Goal: Task Accomplishment & Management: Complete application form

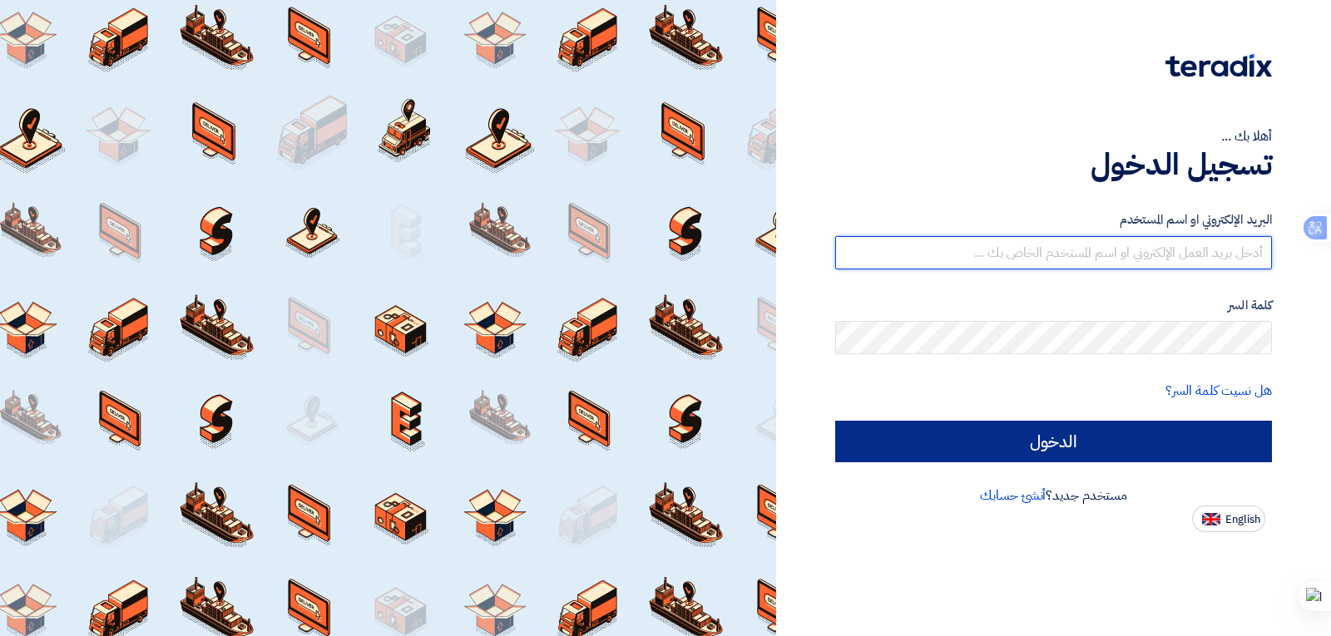
type input "thasan@sharkeyasugar.com"
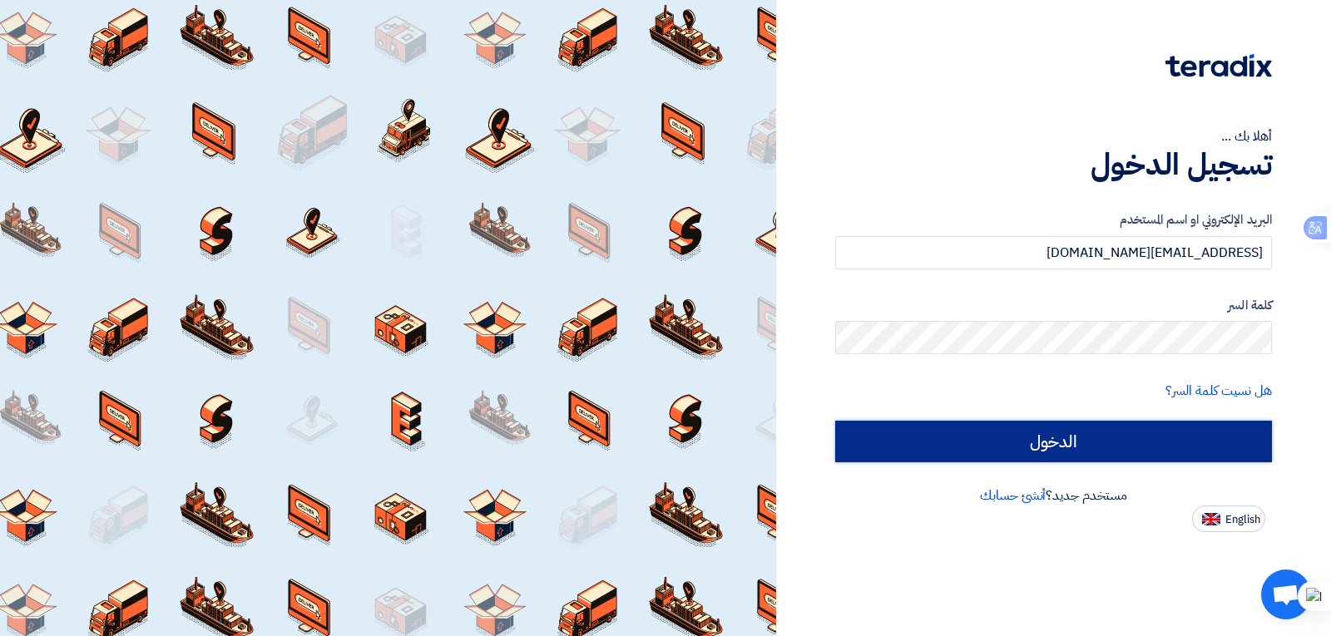
click at [1053, 447] on input "الدخول" at bounding box center [1053, 442] width 437 height 42
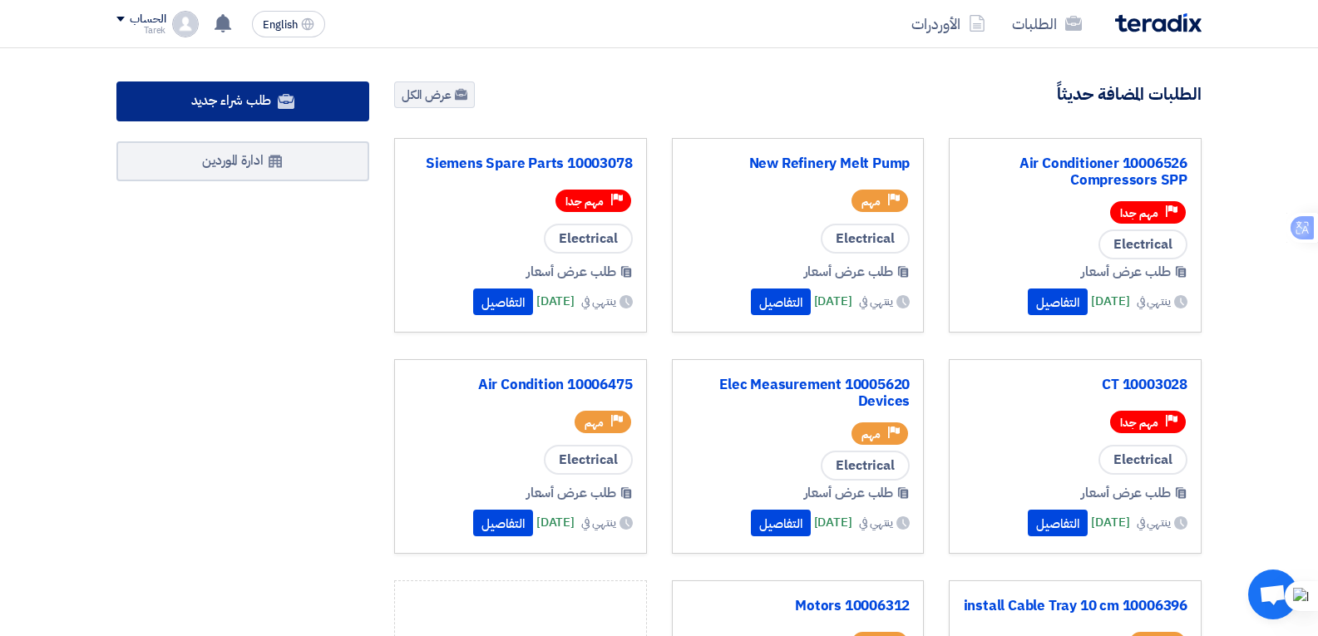
click at [235, 96] on span "طلب شراء جديد" at bounding box center [231, 101] width 81 height 20
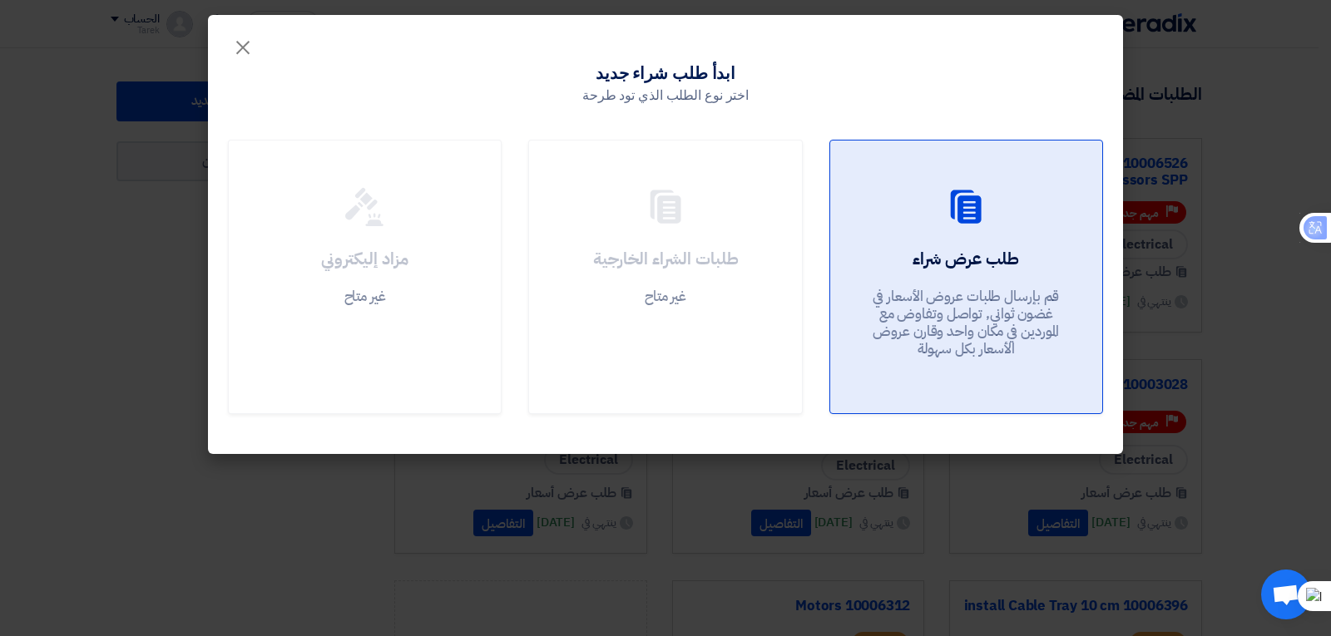
click at [965, 274] on div "طلب عرض شراء قم بإرسال طلبات عروض الأسعار في غضون ثواني, تواصل وتفاوض مع المورد…" at bounding box center [966, 307] width 232 height 120
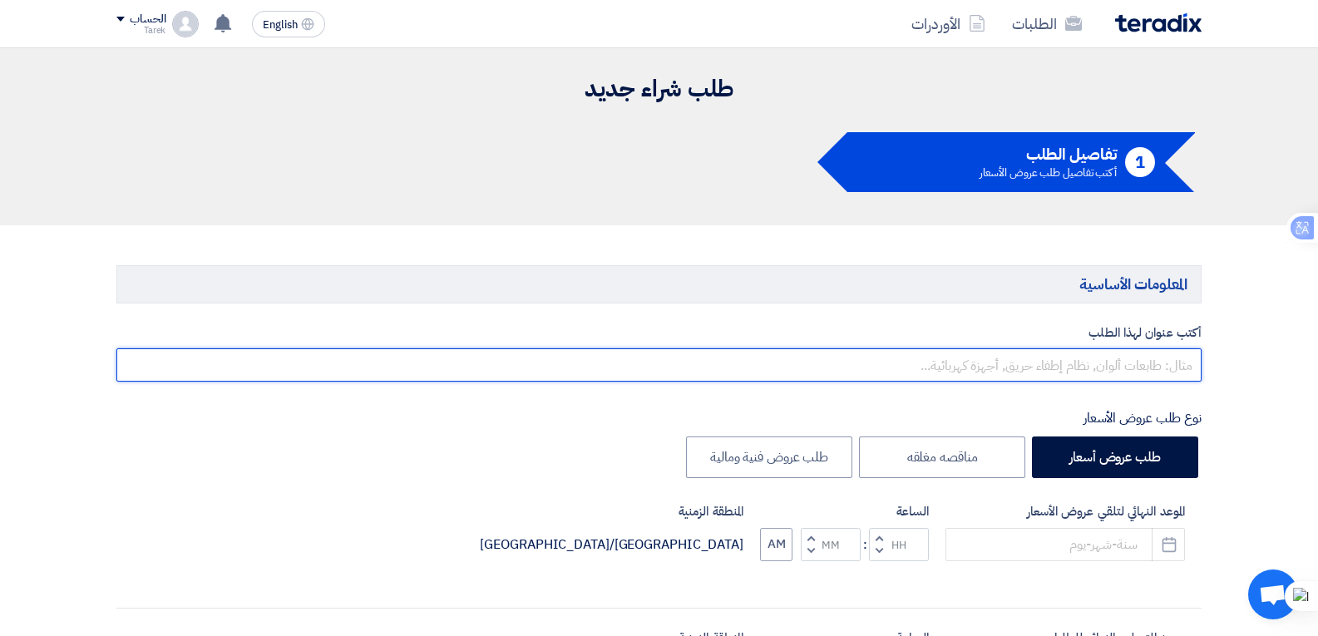
click at [1011, 370] on input "text" at bounding box center [658, 364] width 1085 height 33
type input "g"
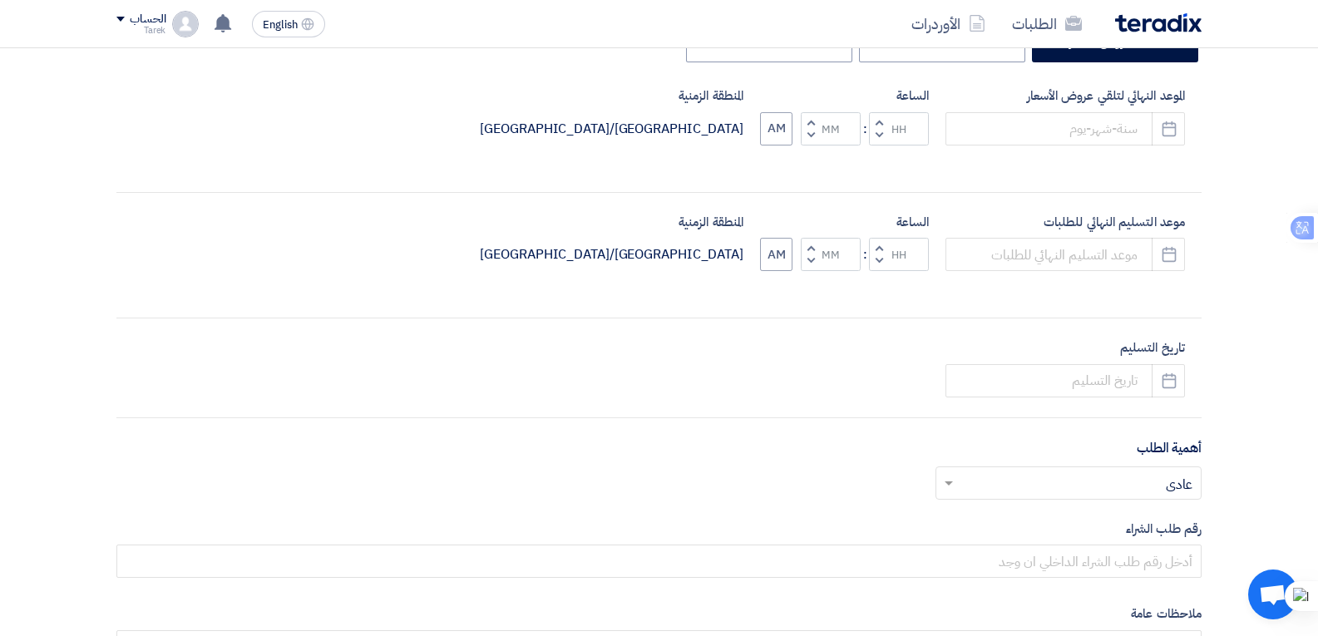
scroll to position [333, 0]
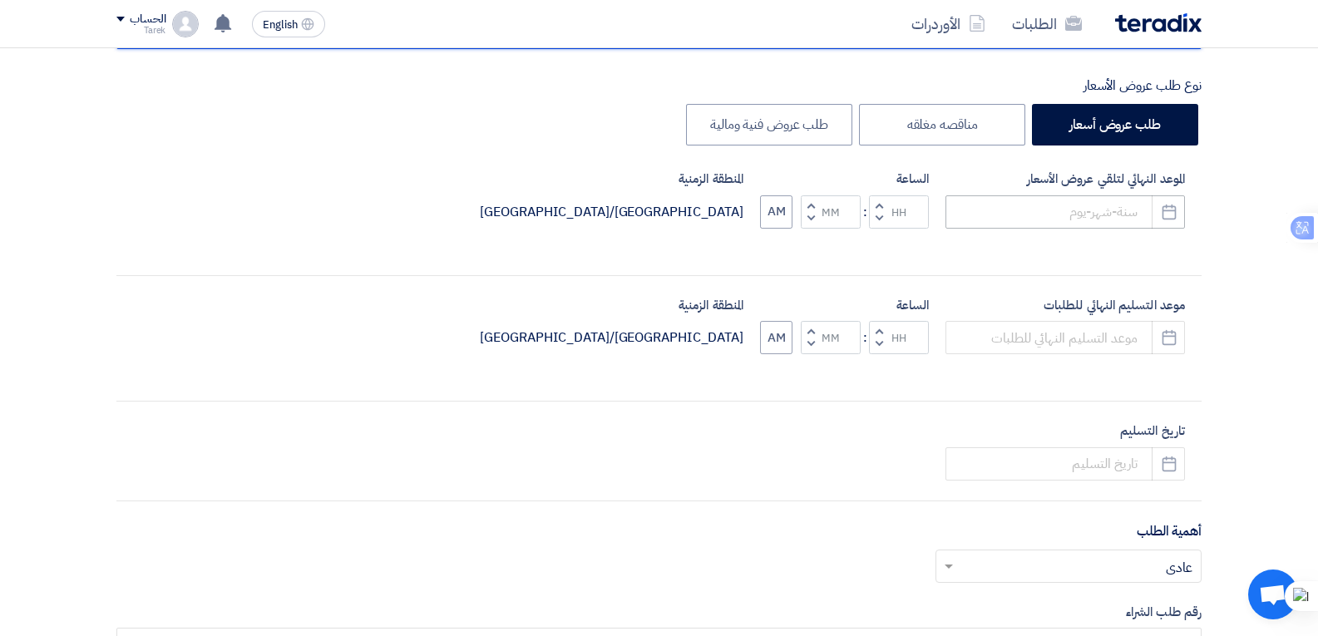
type input "لف موتور 7.5 كيلو وات"
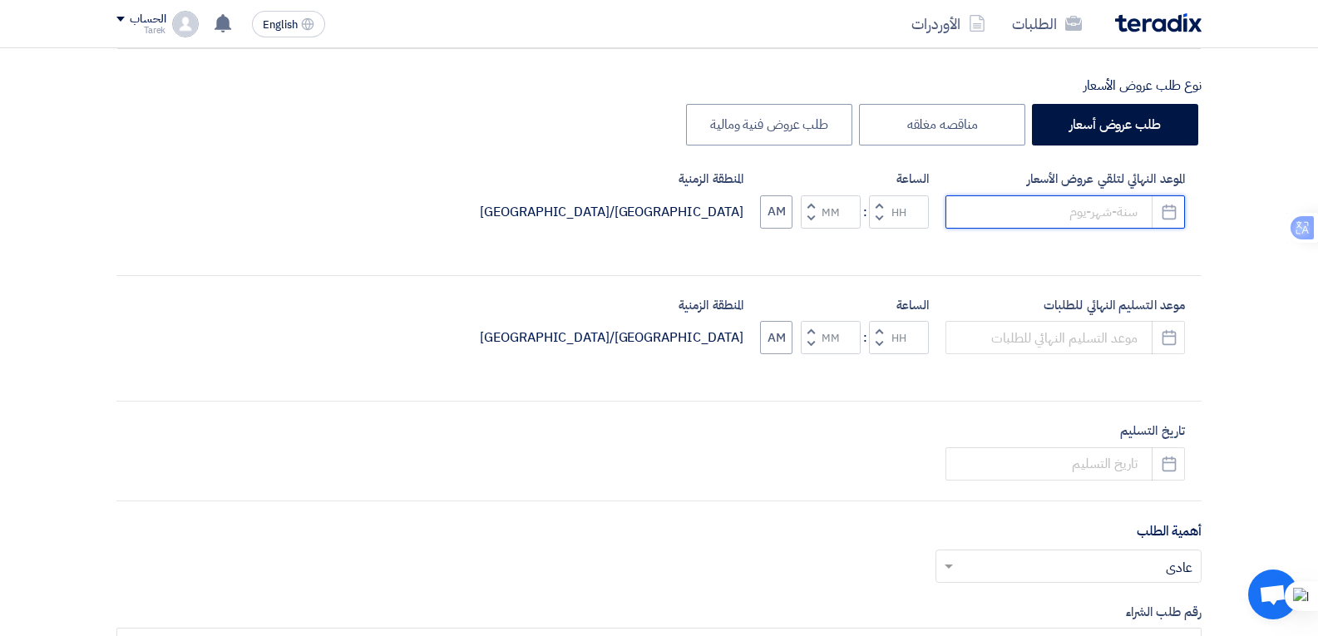
click at [1005, 212] on input at bounding box center [1065, 211] width 239 height 33
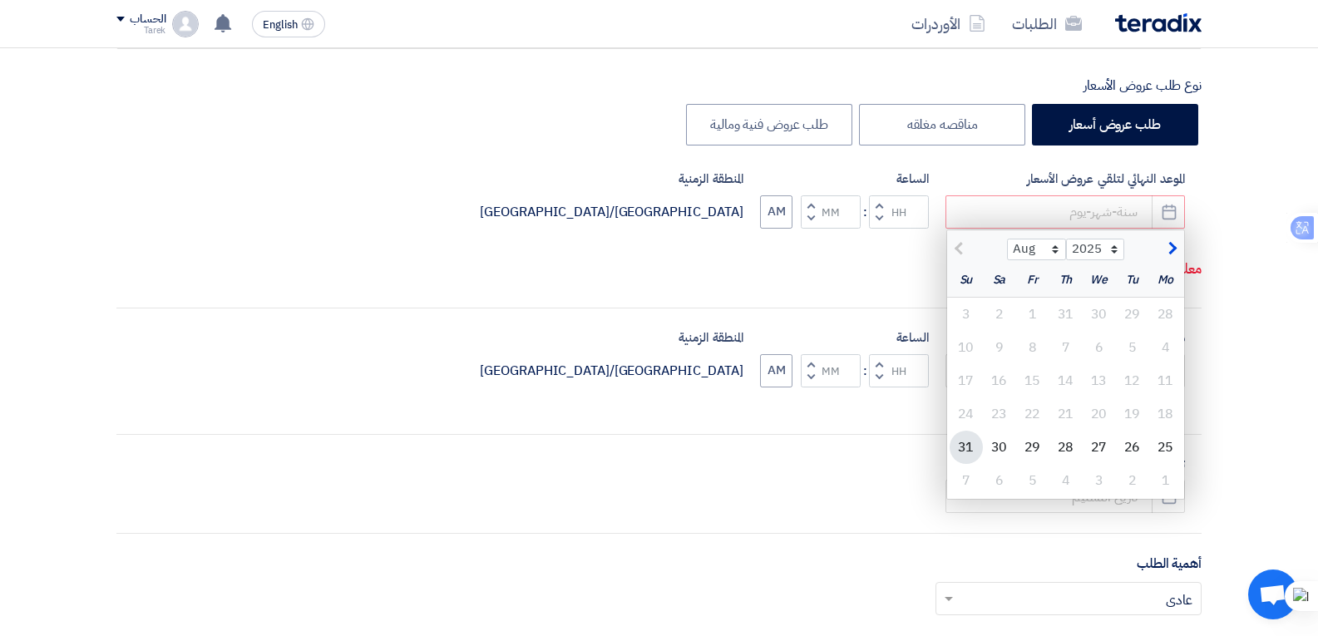
click at [965, 446] on div "31" at bounding box center [966, 447] width 33 height 33
type input "8/31/2025"
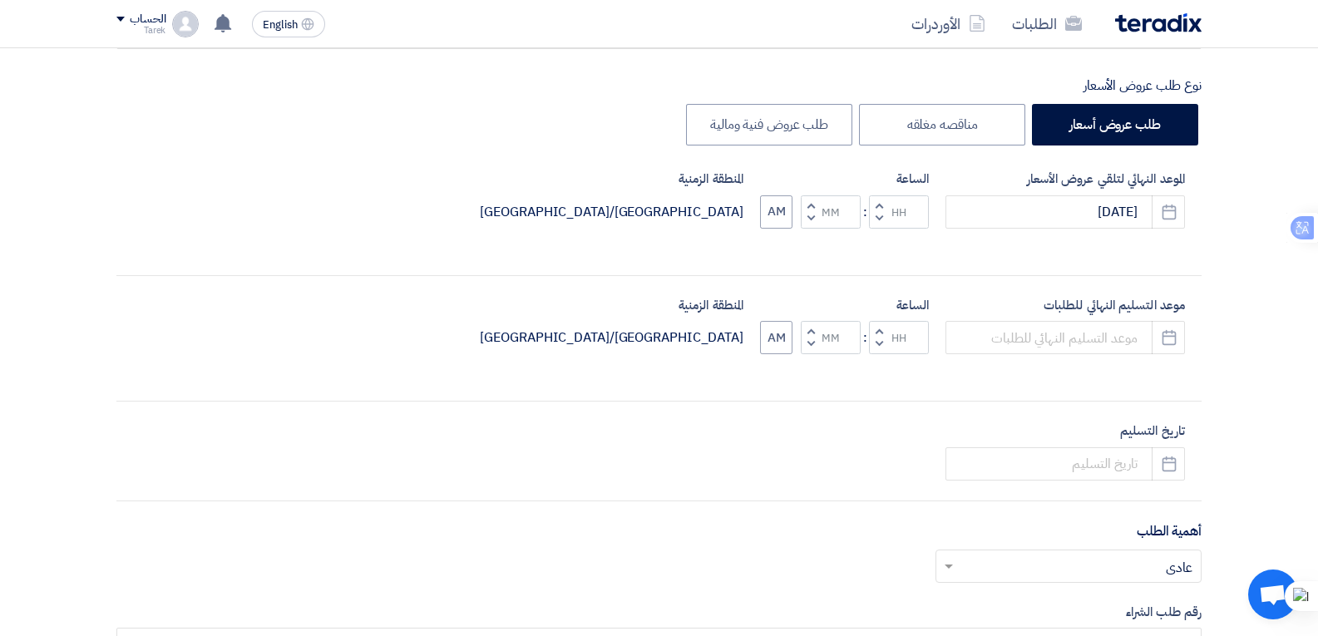
click at [881, 212] on span "button" at bounding box center [879, 218] width 6 height 12
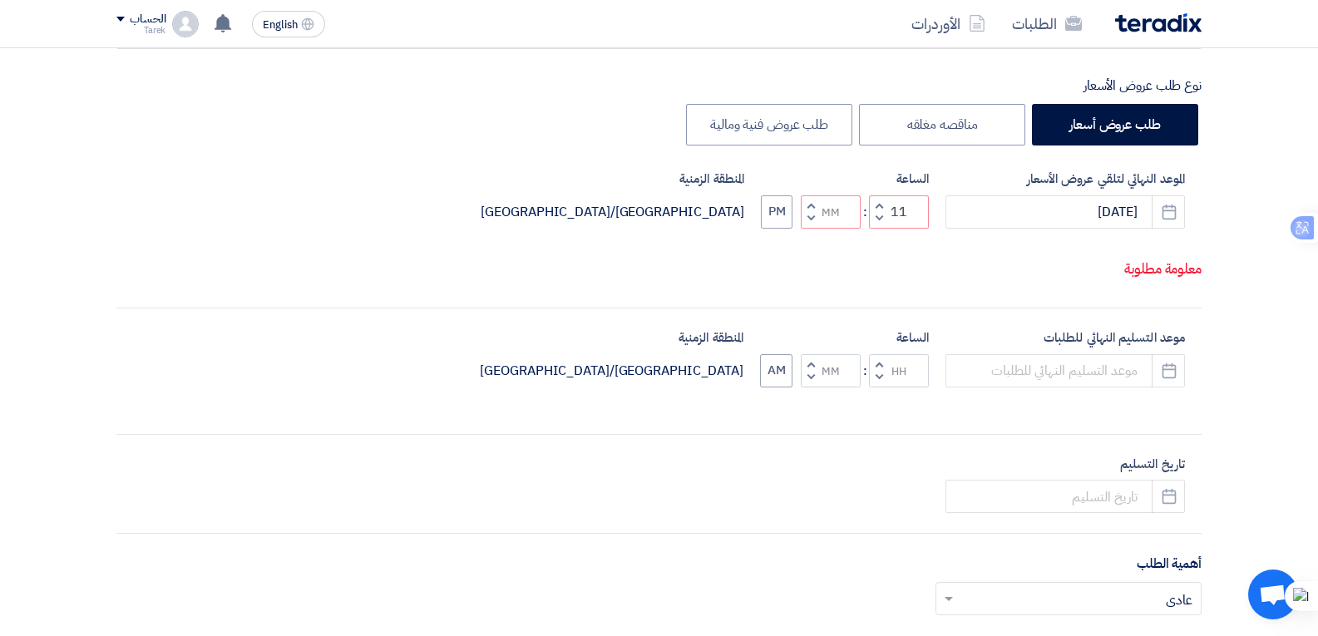
click at [803, 217] on button "Decrement minutes" at bounding box center [811, 218] width 20 height 21
type input "10"
type input "59"
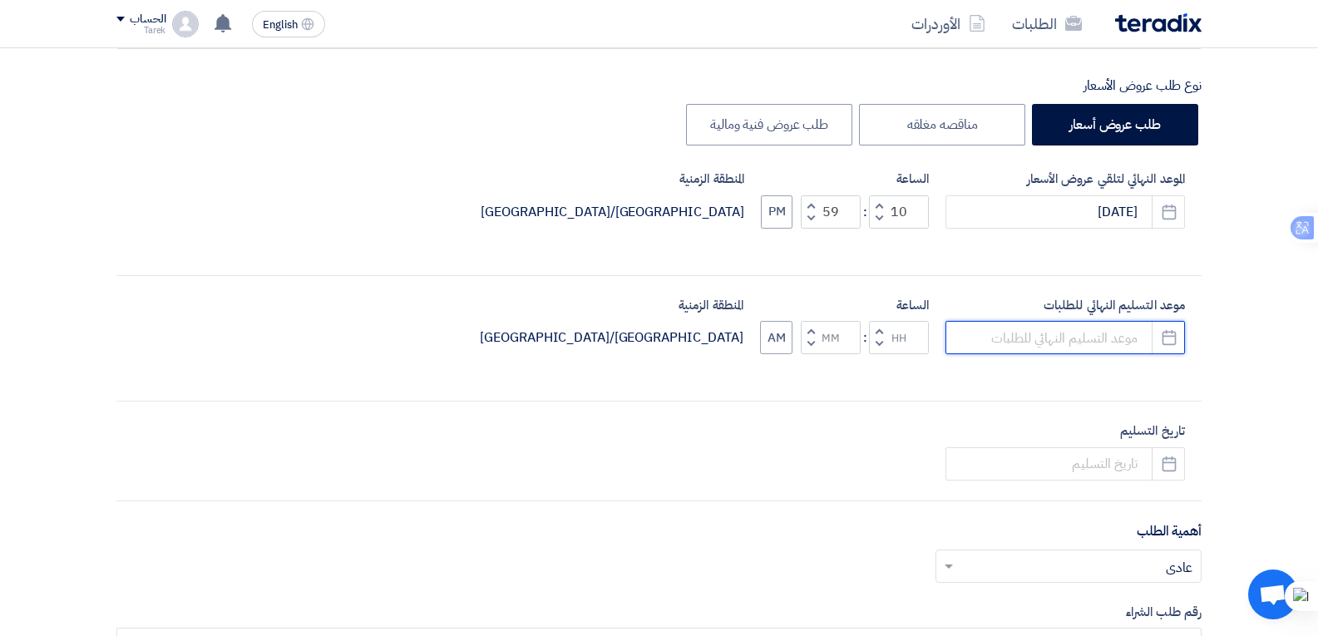
click at [1039, 343] on input at bounding box center [1065, 337] width 239 height 33
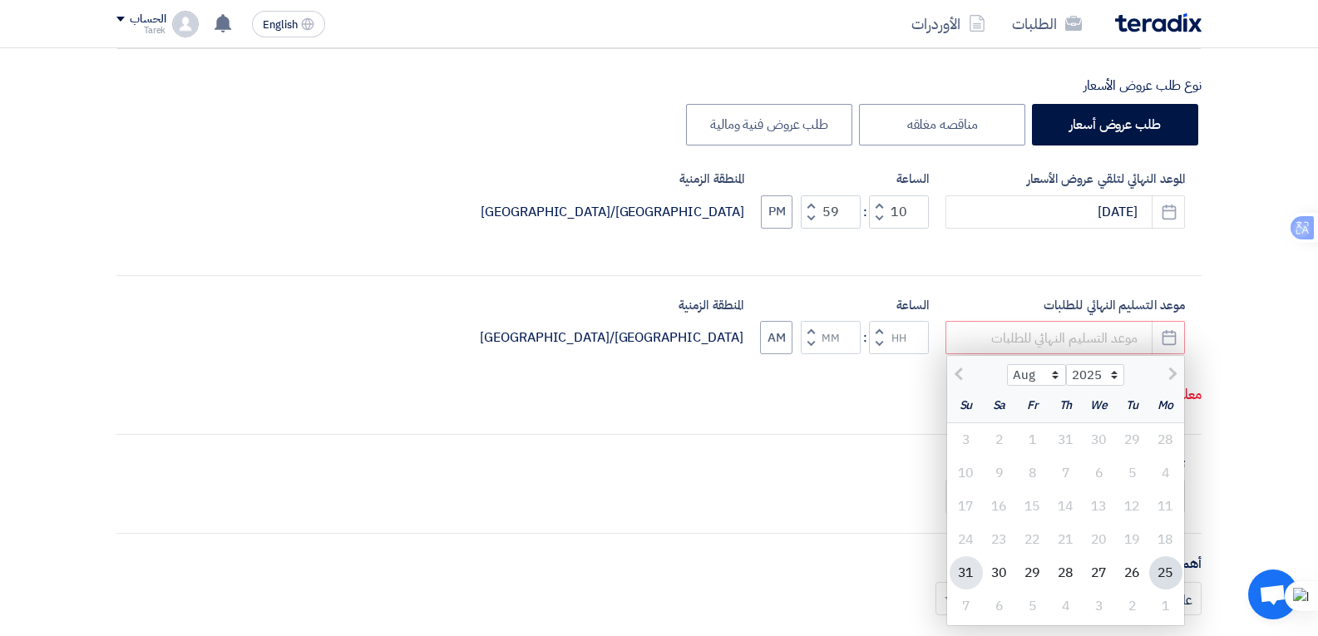
click at [965, 574] on div "31" at bounding box center [966, 572] width 33 height 33
type input "8/31/2025"
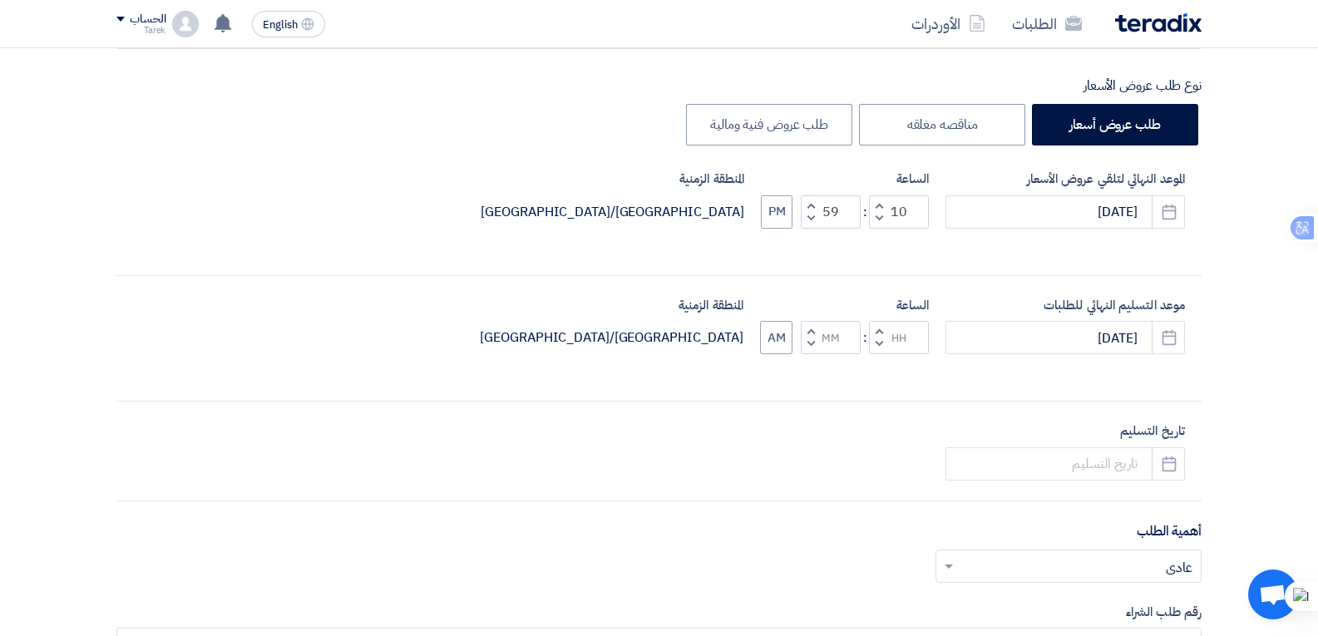
click at [881, 344] on span "button" at bounding box center [879, 344] width 6 height 12
click at [807, 341] on button "Decrement minutes" at bounding box center [811, 344] width 20 height 21
type input "10"
type input "59"
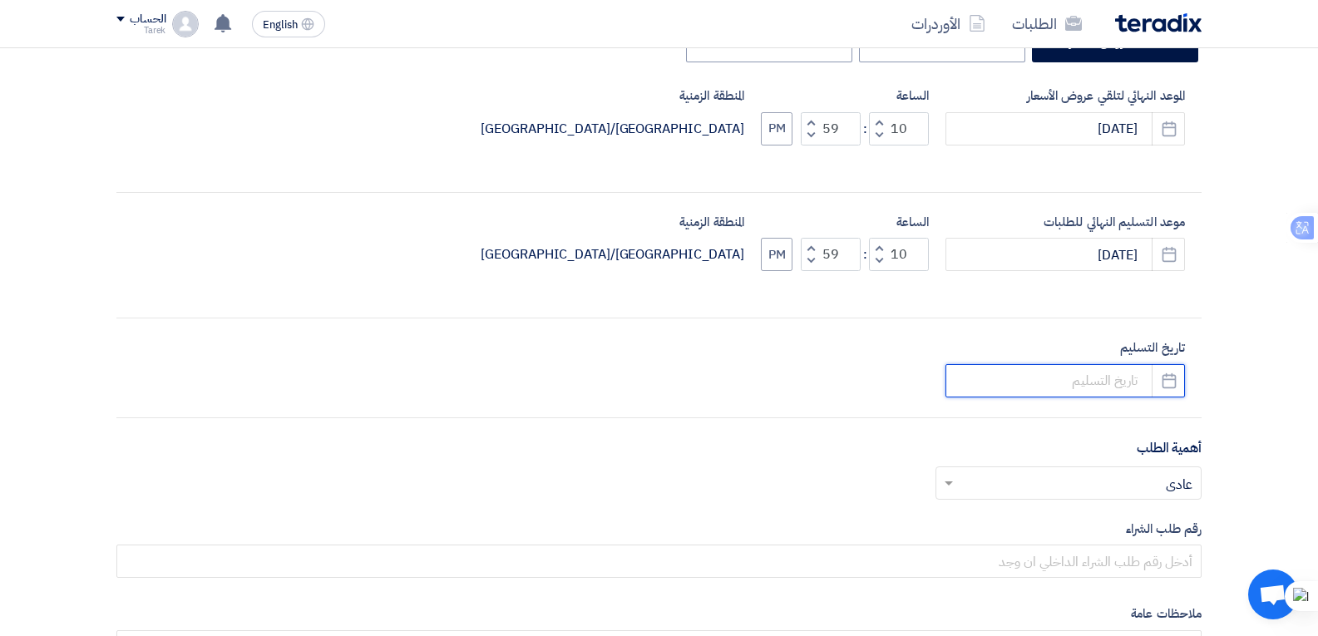
click at [1113, 379] on input at bounding box center [1065, 380] width 239 height 33
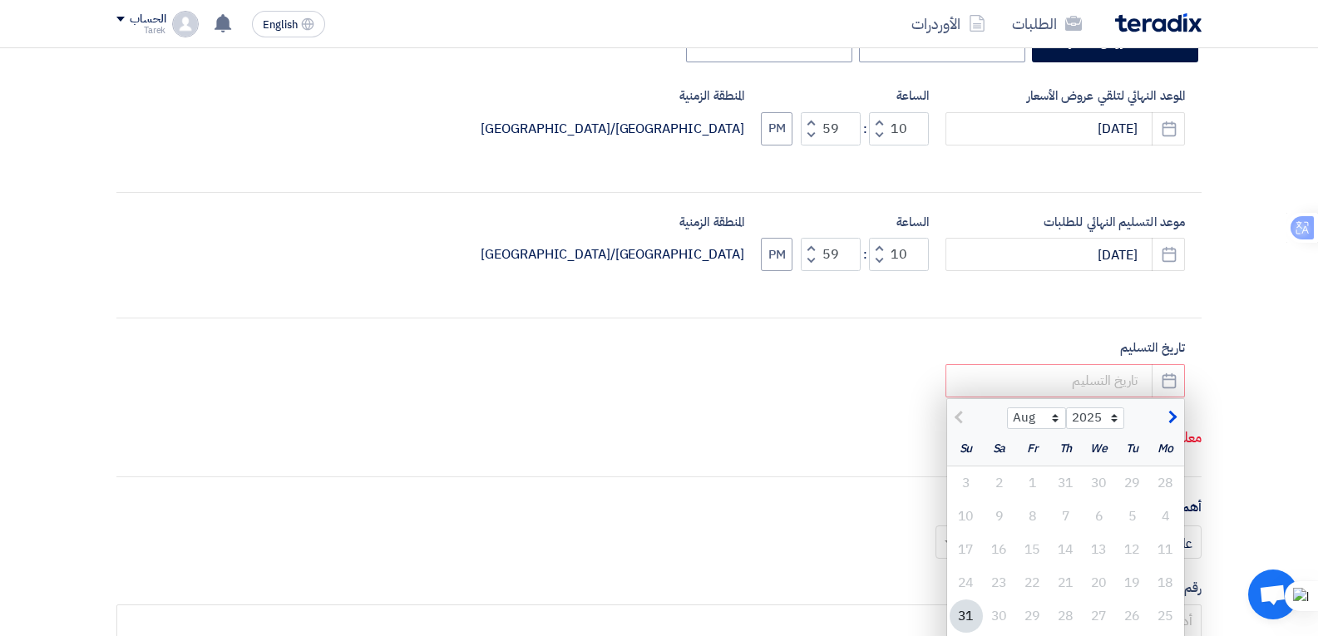
click at [970, 614] on div "31" at bounding box center [966, 616] width 33 height 33
type input "8/31/2025"
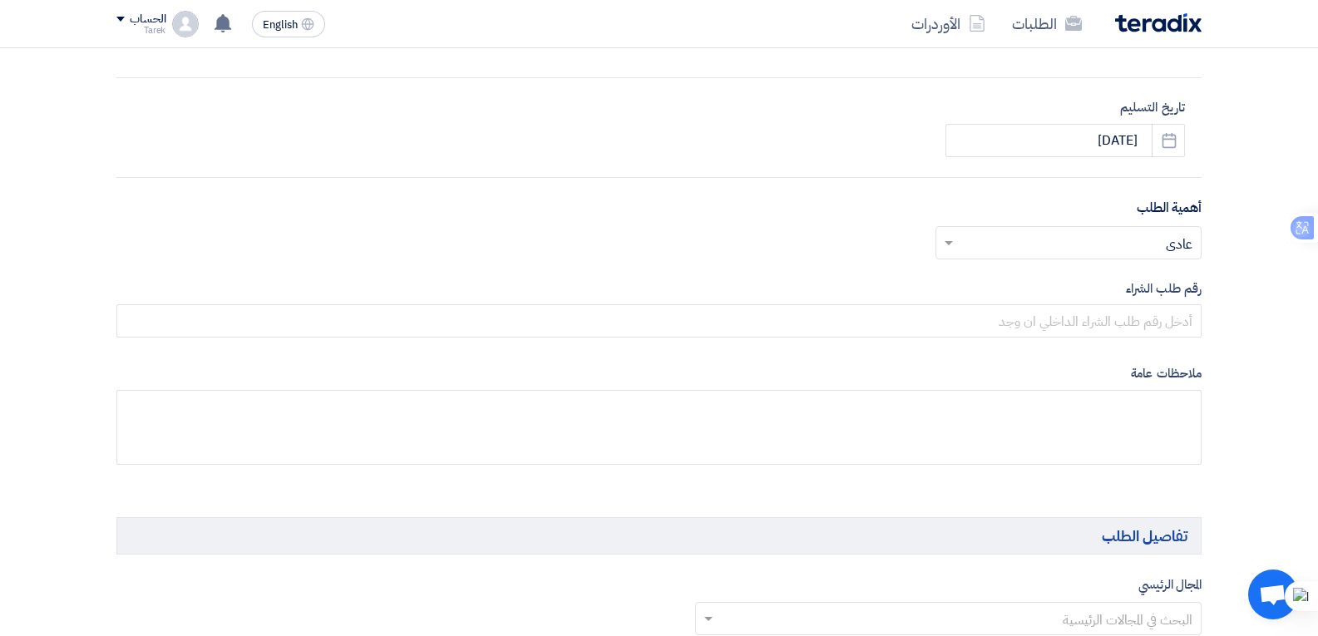
scroll to position [665, 0]
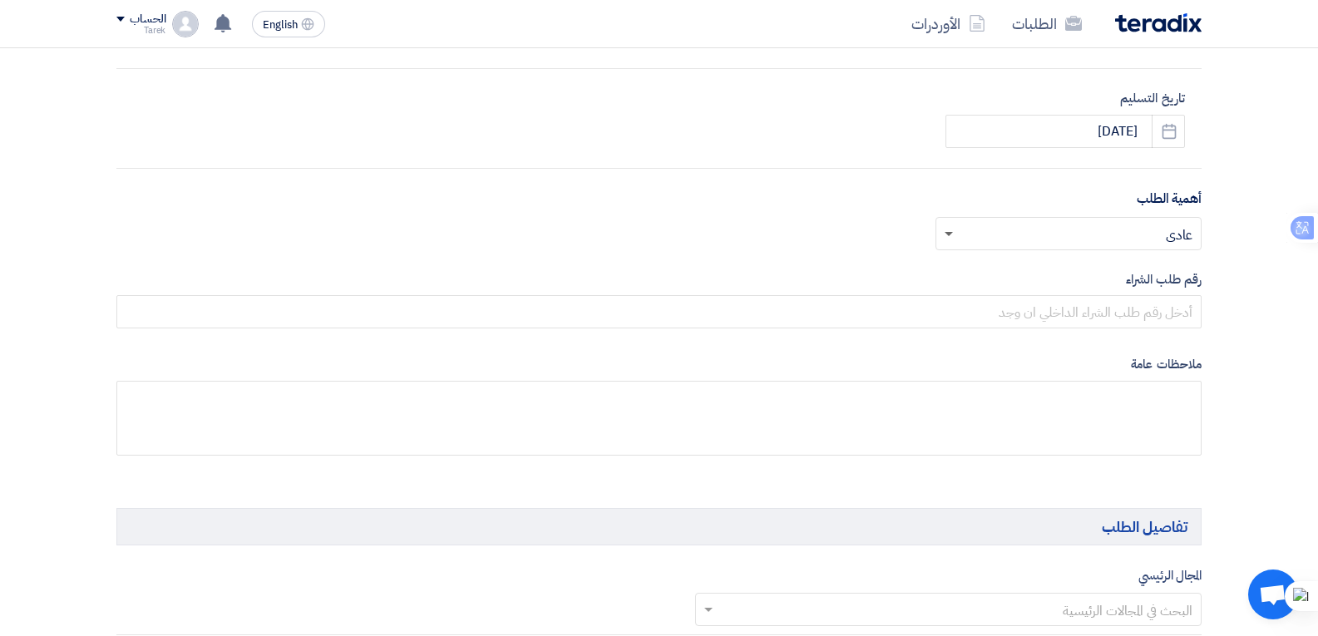
click at [951, 234] on span at bounding box center [949, 235] width 8 height 6
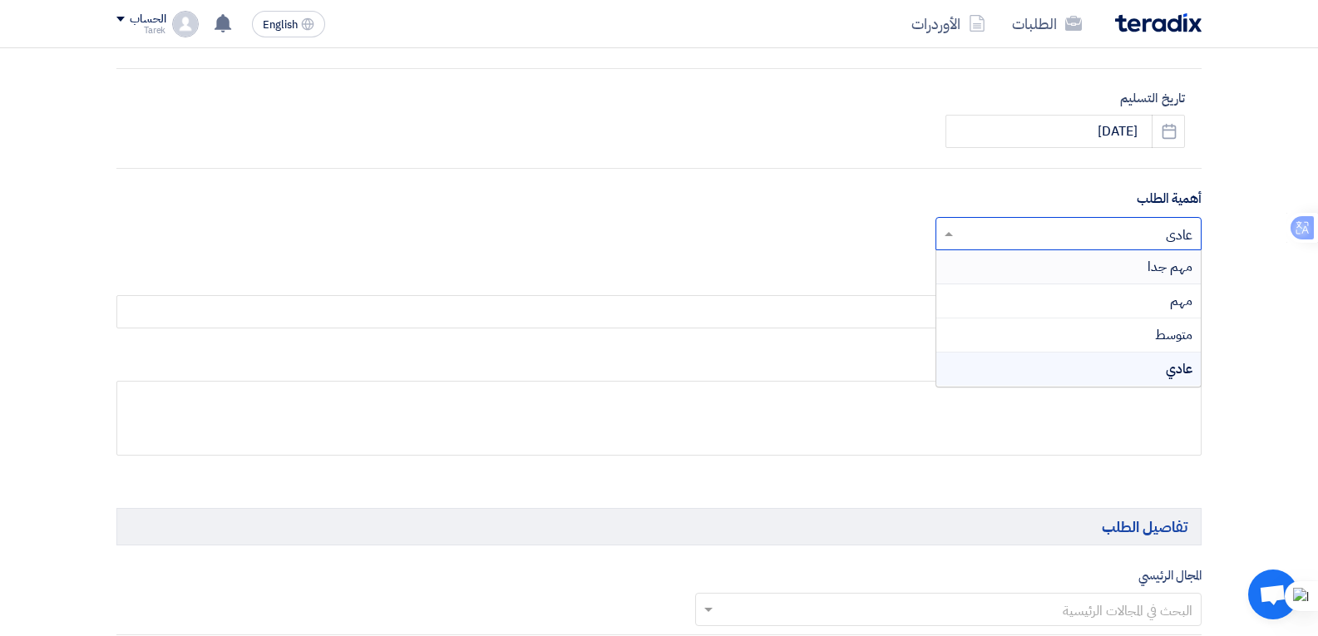
click at [1176, 266] on span "مهم جدا" at bounding box center [1170, 267] width 45 height 20
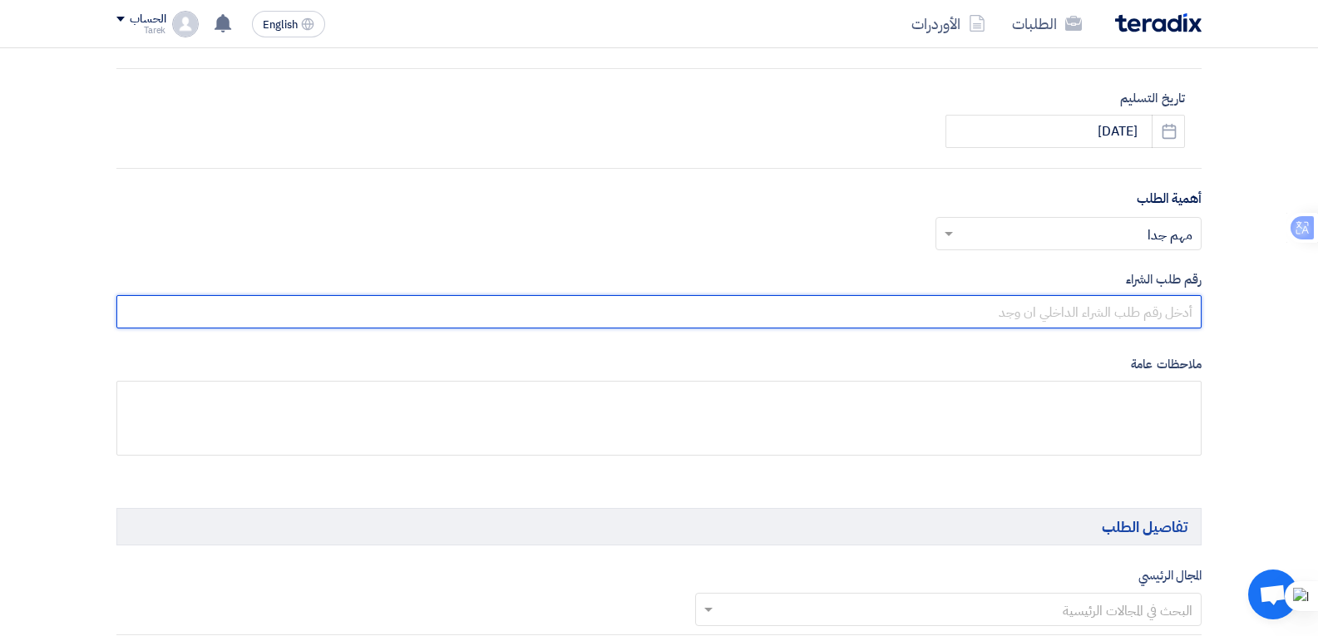
click at [1122, 305] on input "text" at bounding box center [658, 311] width 1085 height 33
paste input "10007811"
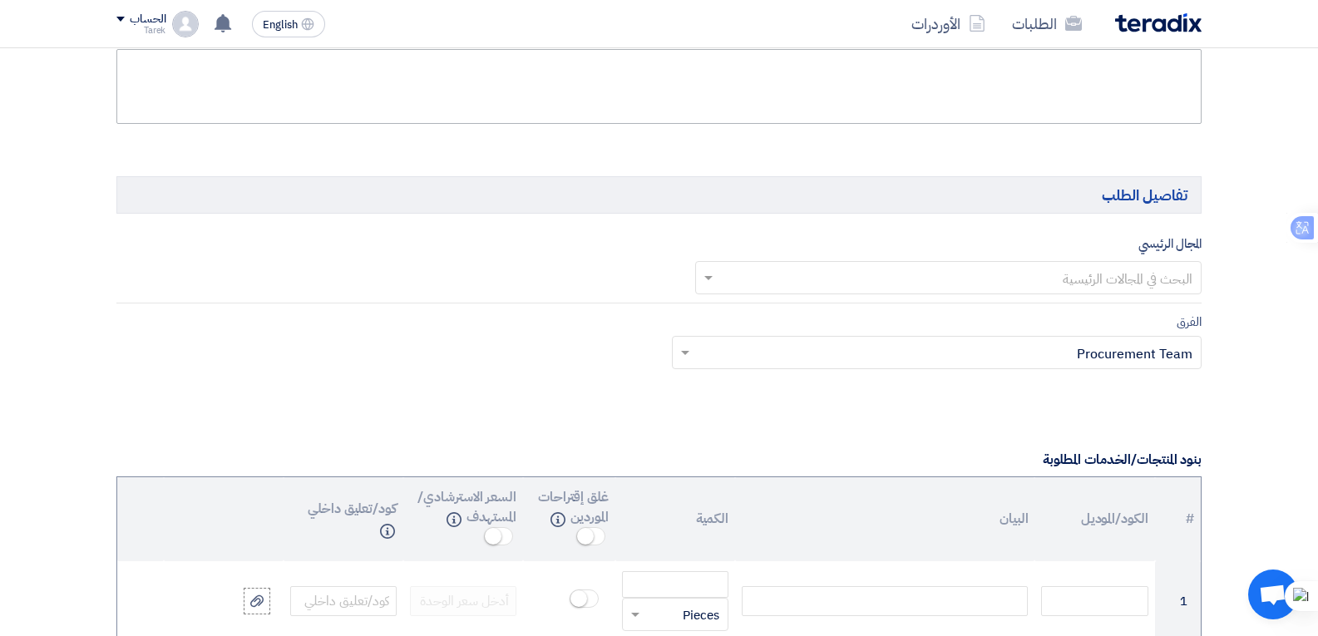
scroll to position [998, 0]
type input "10007811"
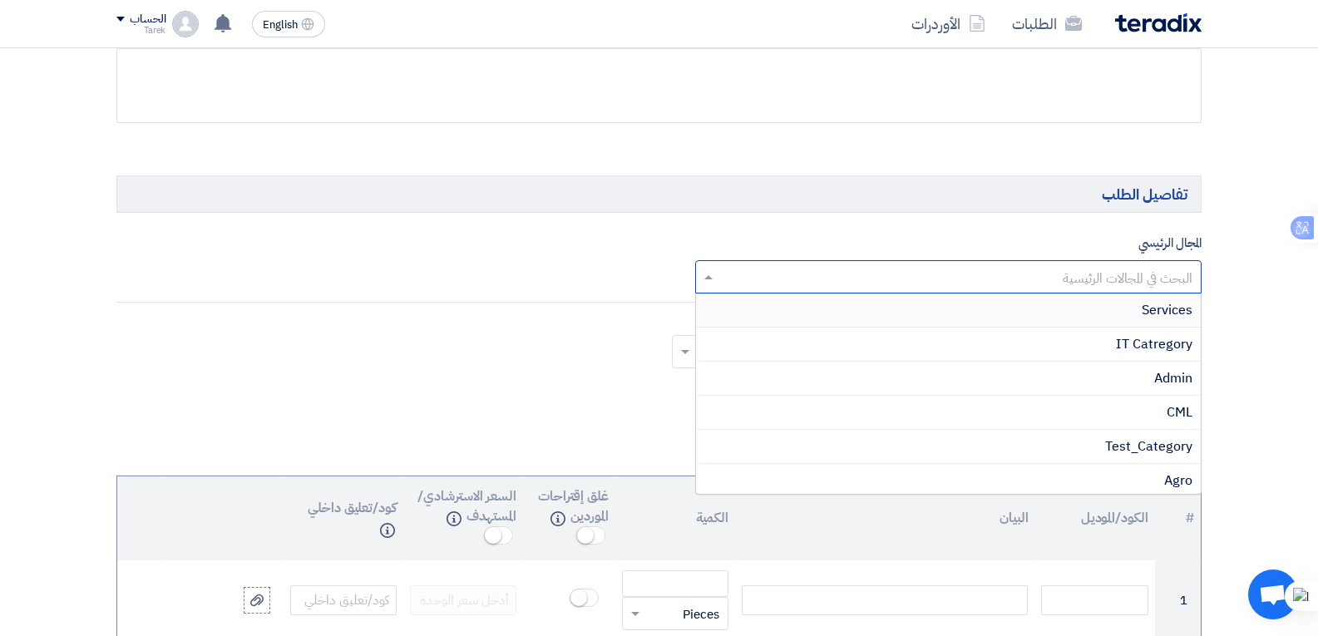
click at [1102, 286] on input "text" at bounding box center [958, 278] width 474 height 27
click at [1137, 471] on span "Electrical" at bounding box center [1165, 474] width 56 height 20
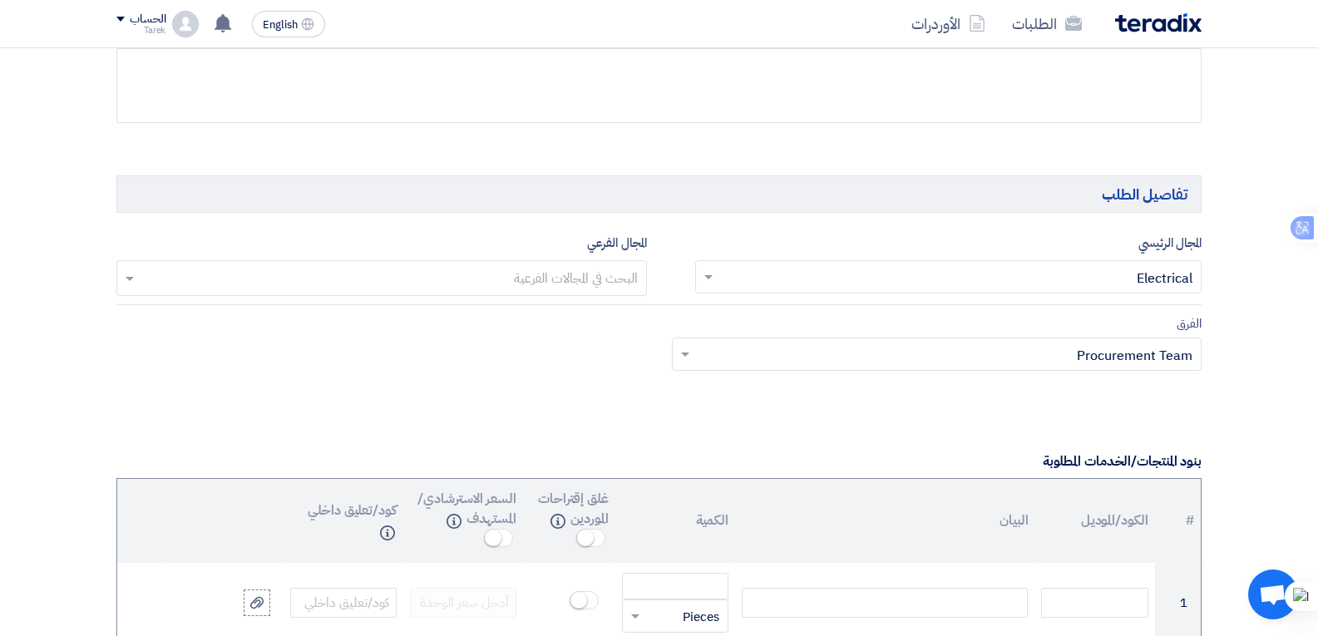
click at [521, 269] on input "text" at bounding box center [381, 279] width 514 height 27
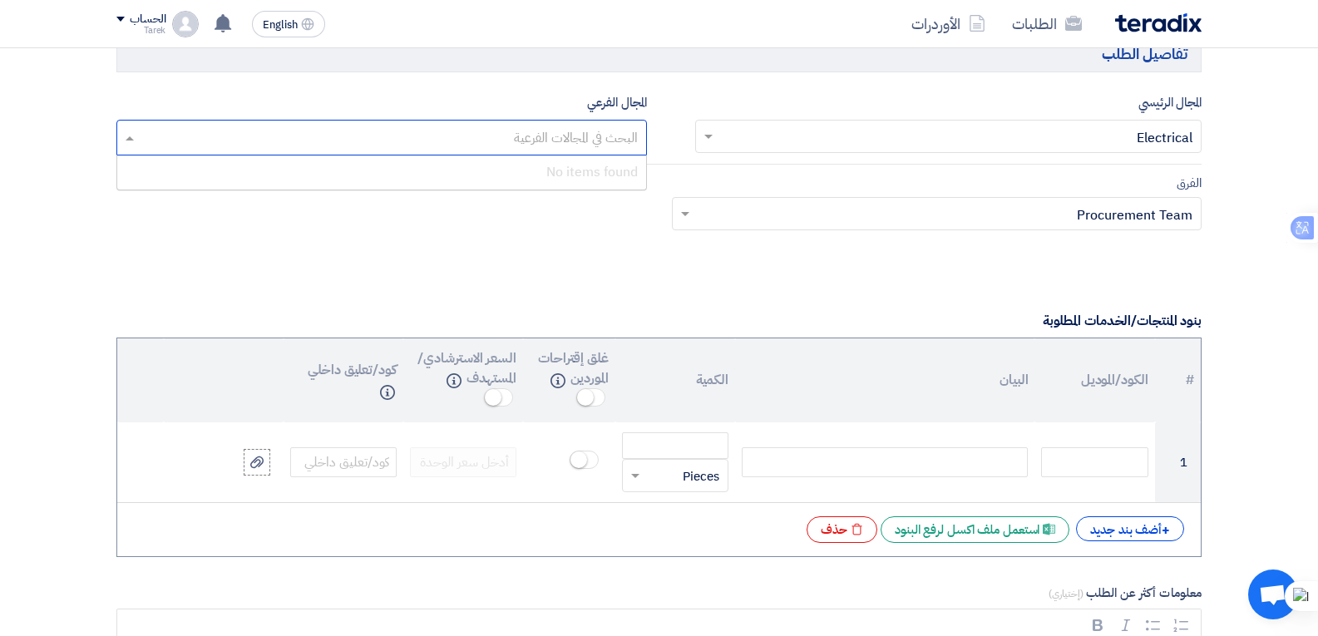
scroll to position [1247, 0]
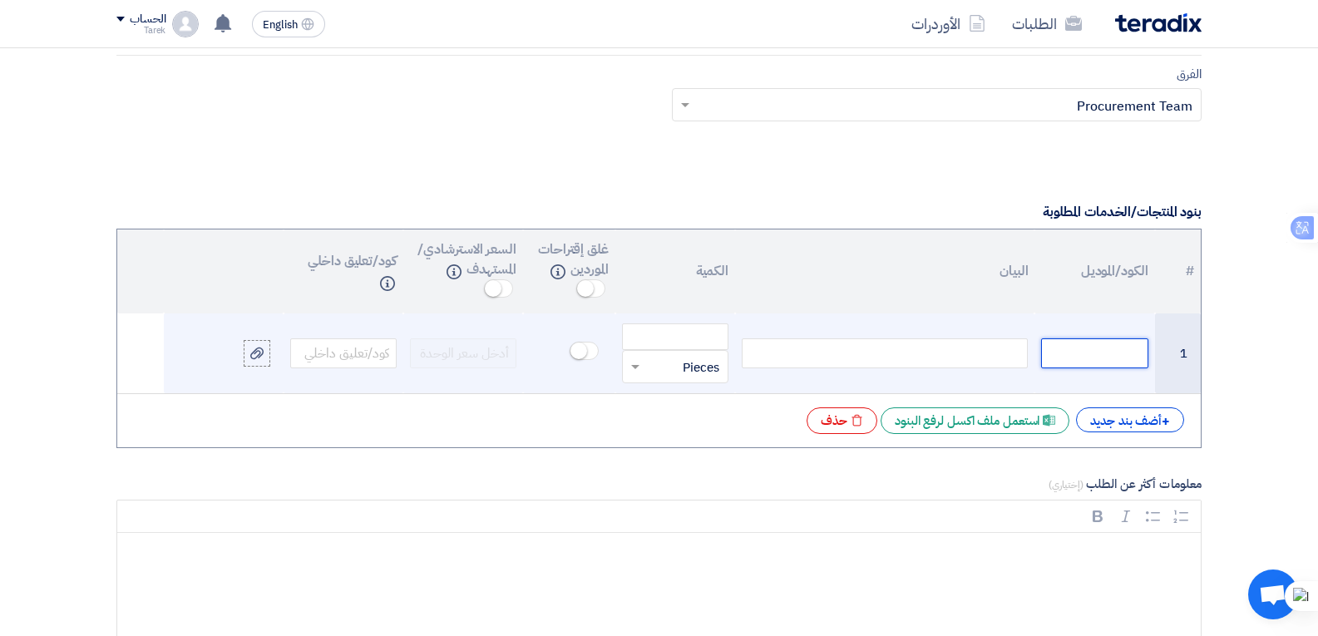
click at [1104, 341] on input "text" at bounding box center [1094, 353] width 106 height 30
click at [906, 353] on div at bounding box center [885, 353] width 286 height 30
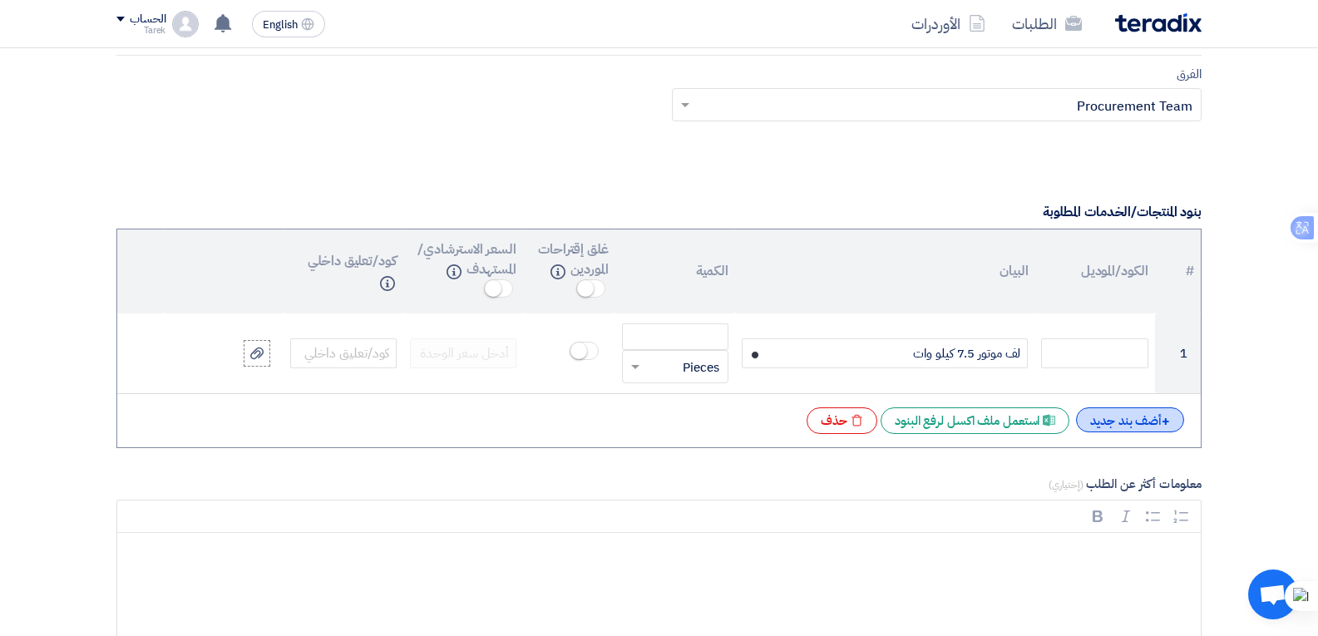
click at [1148, 420] on div "+ أضف بند جديد" at bounding box center [1130, 419] width 108 height 25
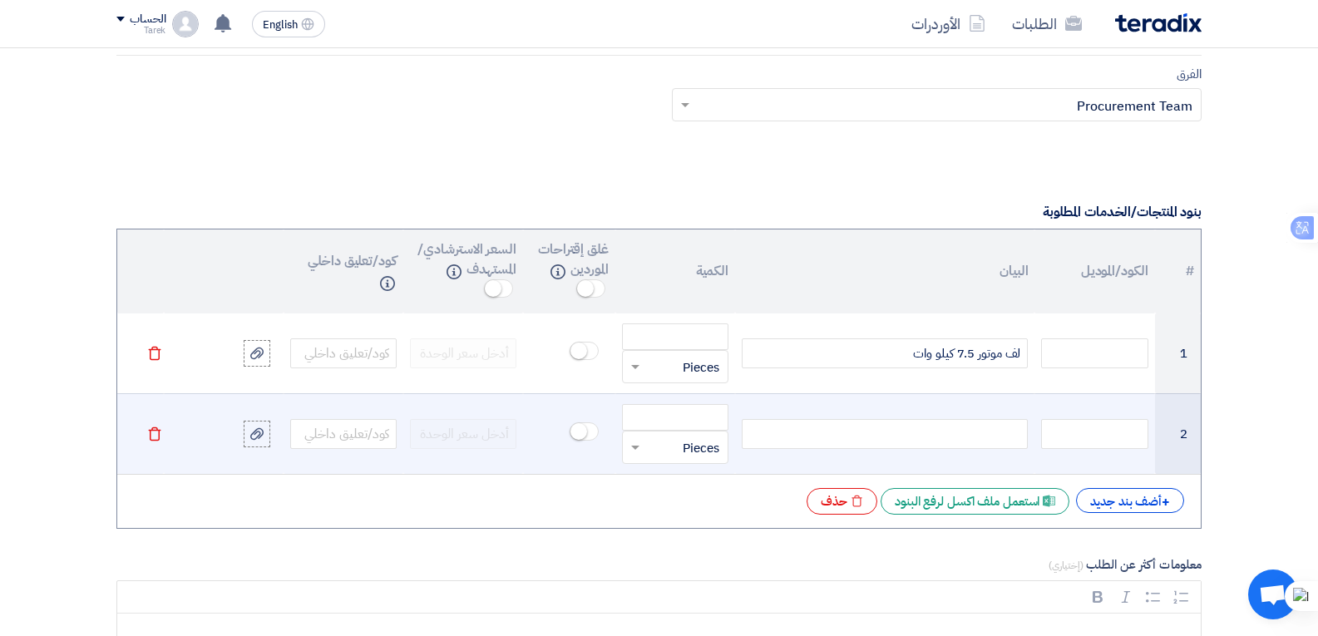
click at [151, 434] on icon "Delete" at bounding box center [154, 434] width 15 height 15
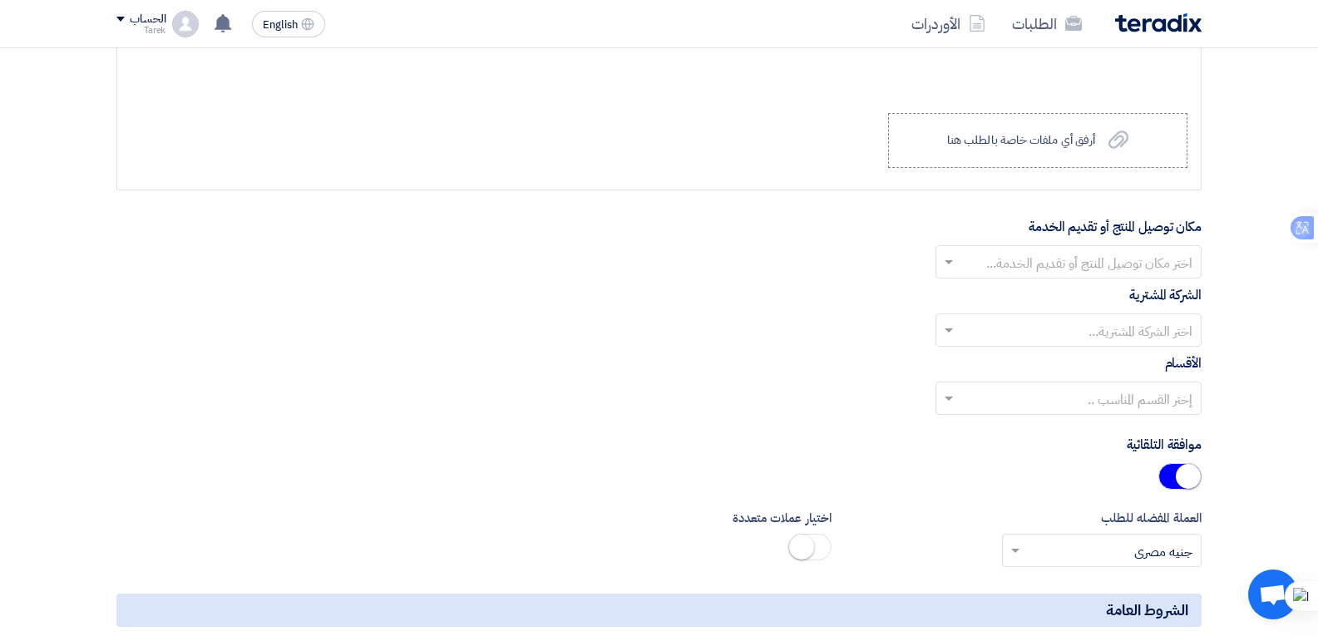
scroll to position [1829, 0]
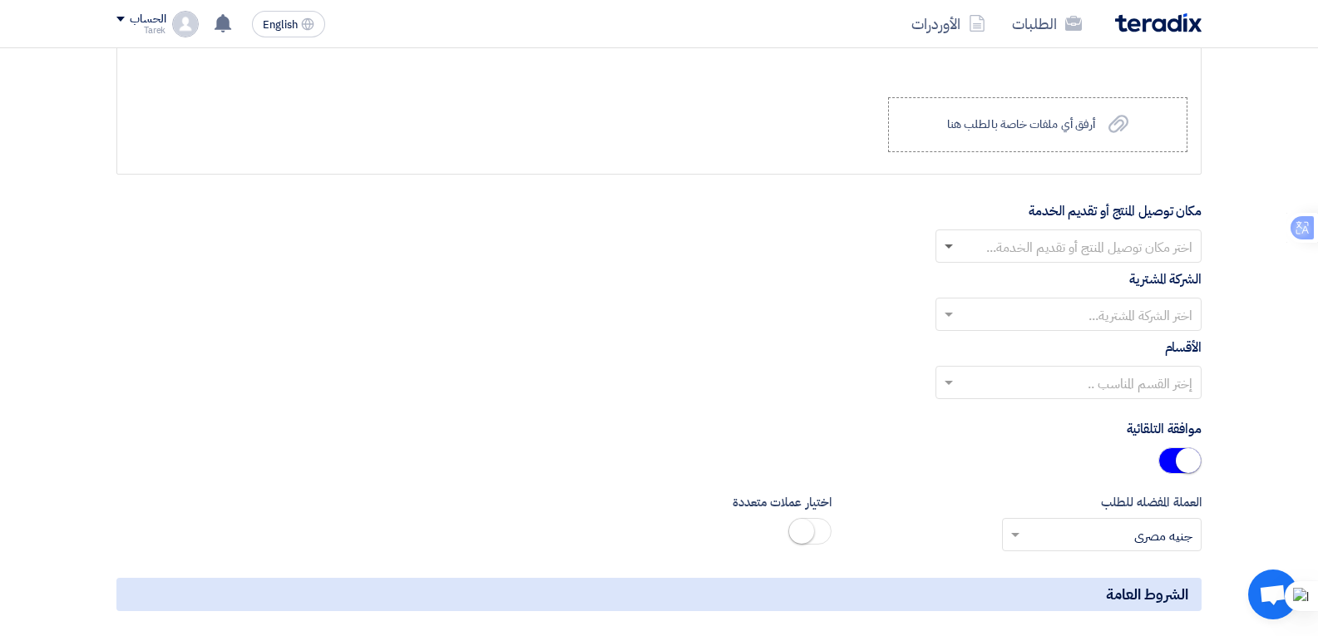
click at [948, 248] on span at bounding box center [949, 247] width 8 height 6
click at [960, 277] on div "Alsharkeya Sugar Manufacturing - Site" at bounding box center [1068, 279] width 264 height 33
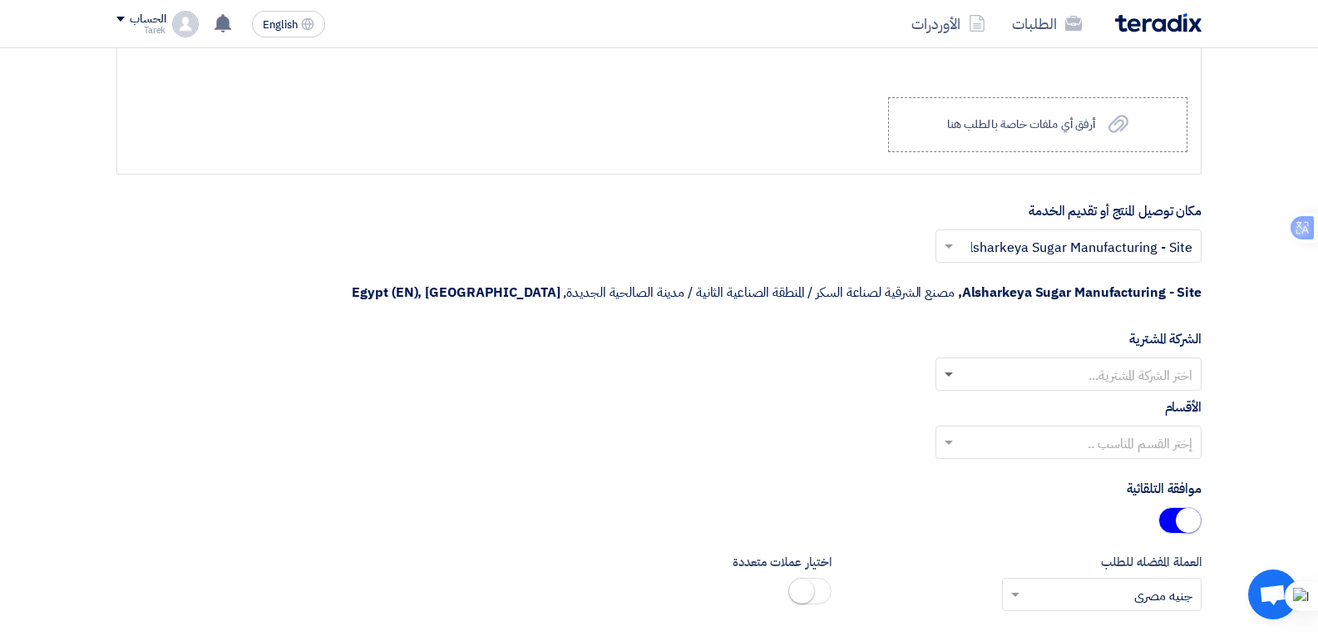
click at [949, 373] on span at bounding box center [949, 376] width 8 height 6
click at [956, 391] on div "Alsharkeya Sugar Manufacturing" at bounding box center [1068, 407] width 264 height 33
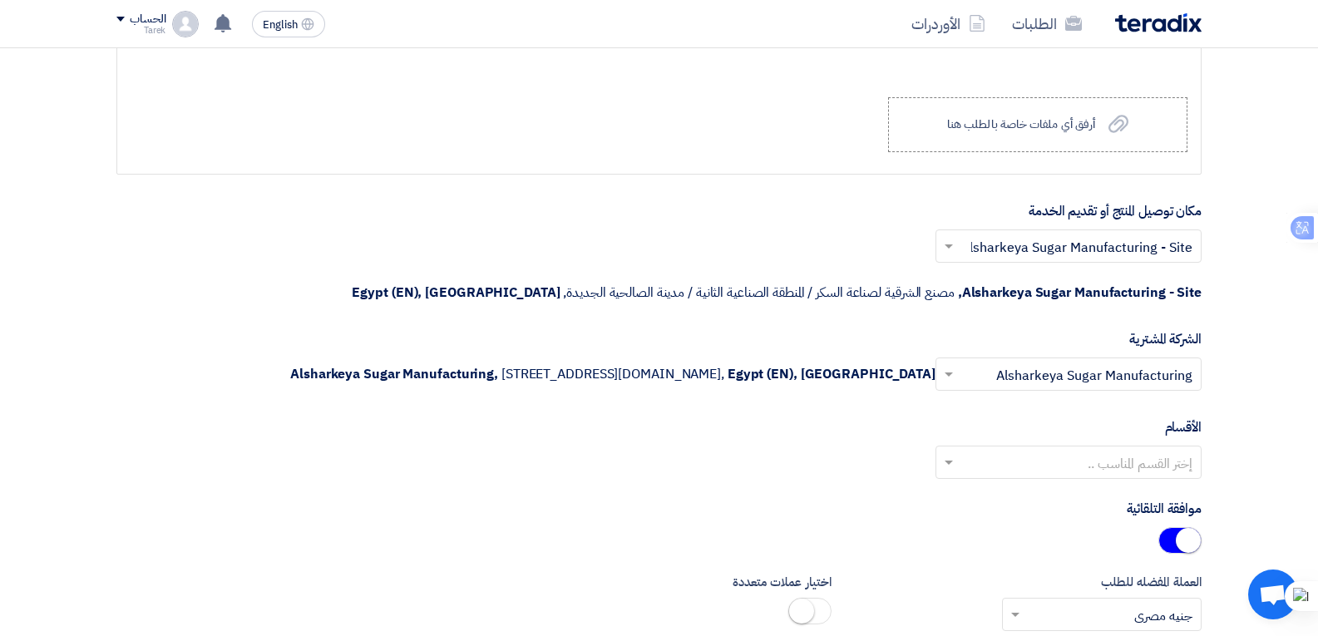
click at [941, 464] on span at bounding box center [946, 462] width 21 height 20
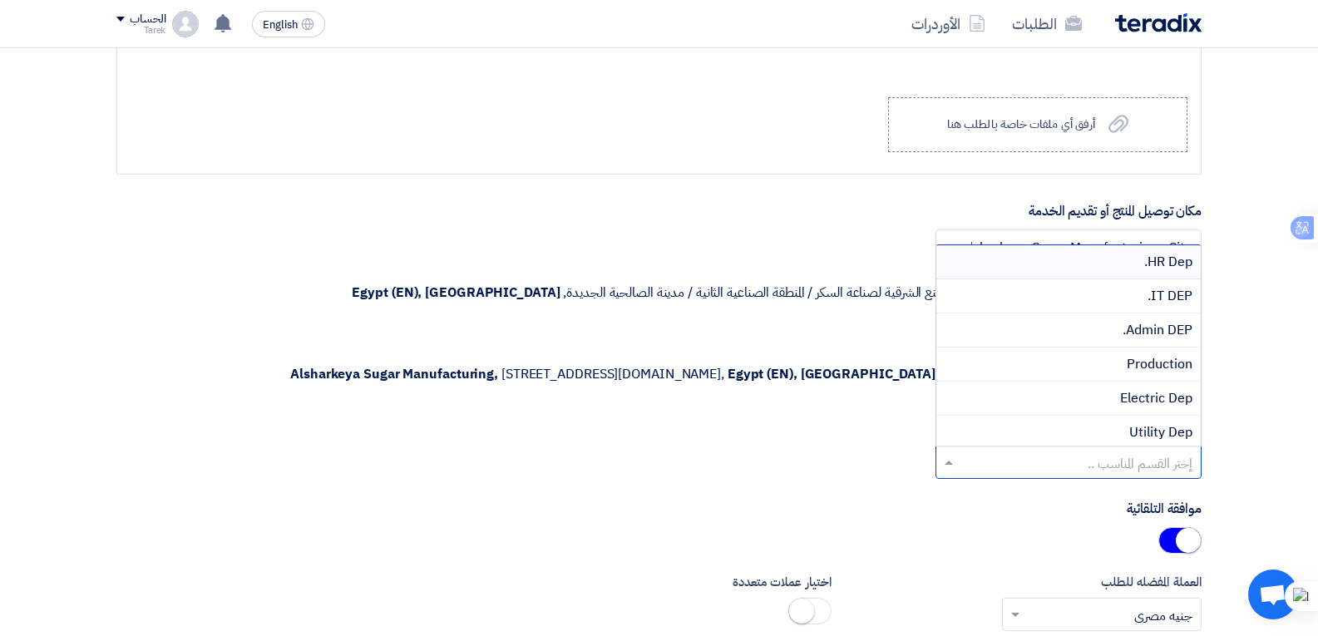
click at [941, 464] on span at bounding box center [946, 462] width 21 height 20
click at [837, 465] on div "إختر القسم المناسب .. HR Dep. IT DEP. Admin DEP. Production Electric Dep Utilit…" at bounding box center [658, 469] width 1085 height 47
click at [1096, 463] on input "text" at bounding box center [1077, 463] width 233 height 27
click at [1138, 396] on span "Electric Dep" at bounding box center [1156, 398] width 72 height 20
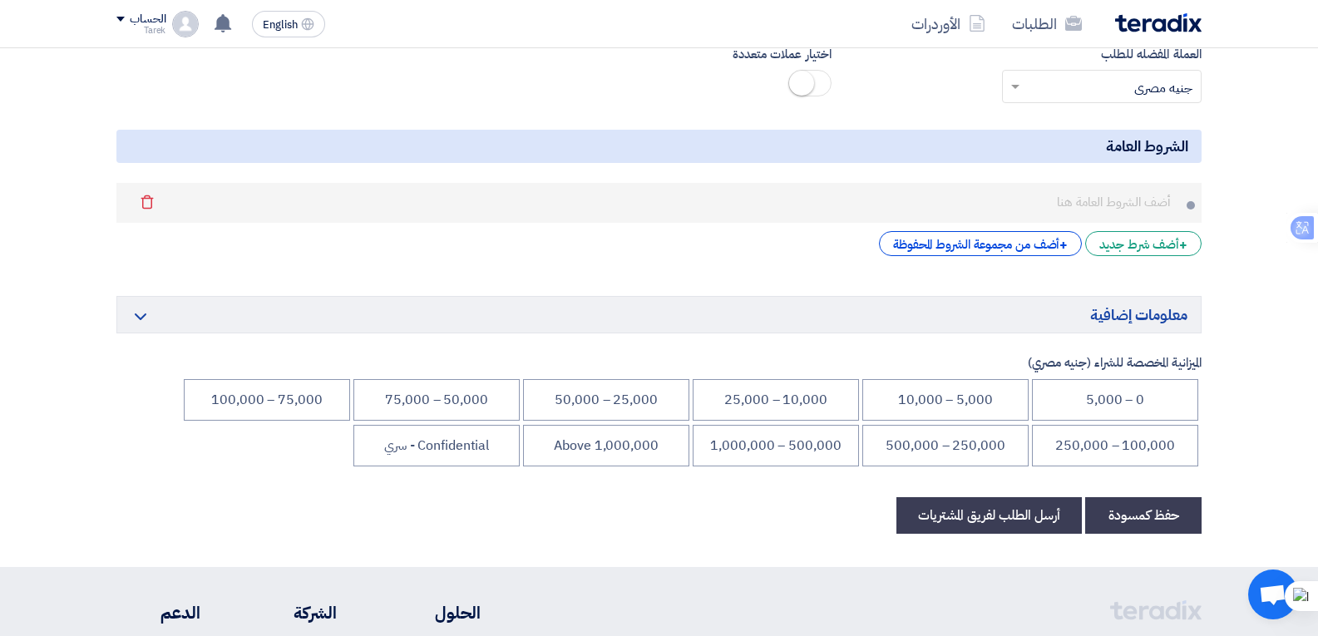
scroll to position [2412, 0]
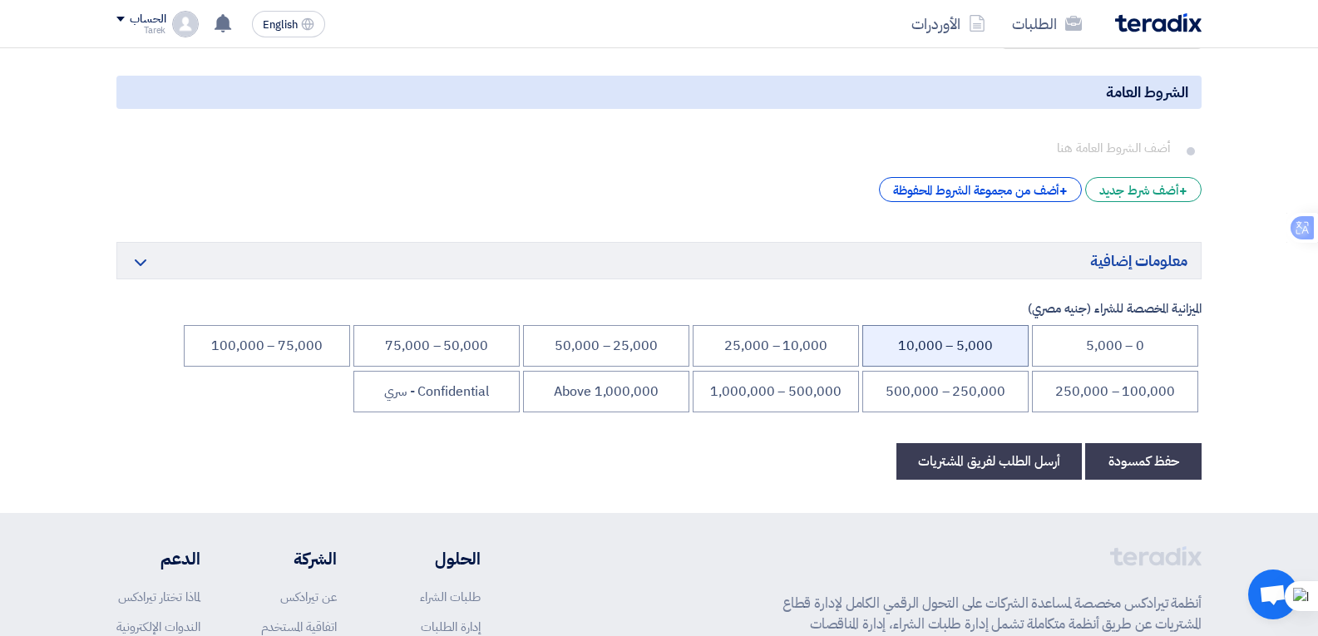
click at [927, 353] on li "5,000 – 10,000" at bounding box center [945, 346] width 166 height 42
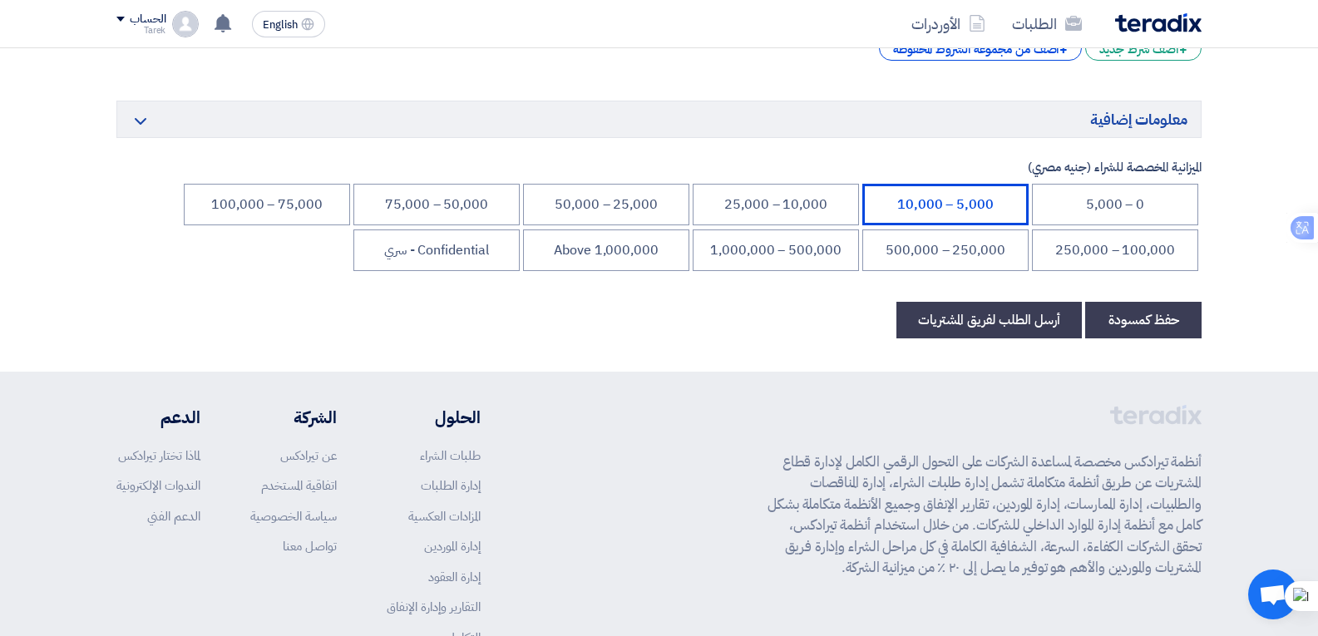
scroll to position [2661, 0]
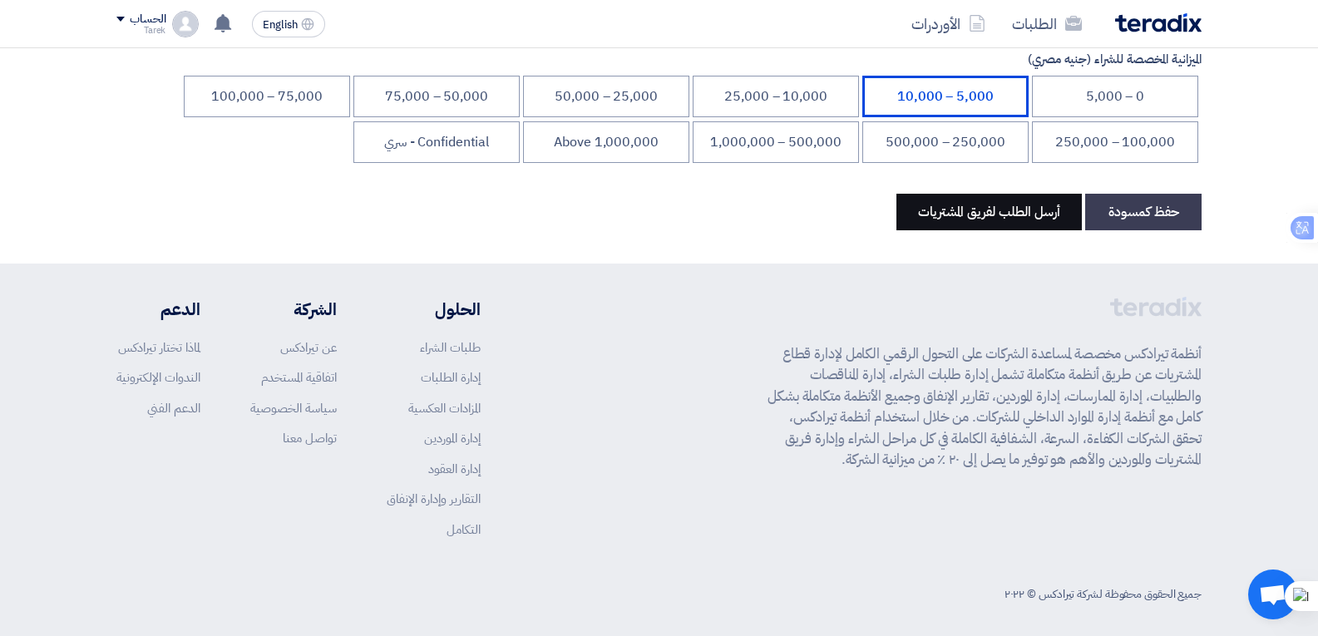
click at [998, 218] on button "أرسل الطلب لفريق المشتريات" at bounding box center [988, 212] width 185 height 37
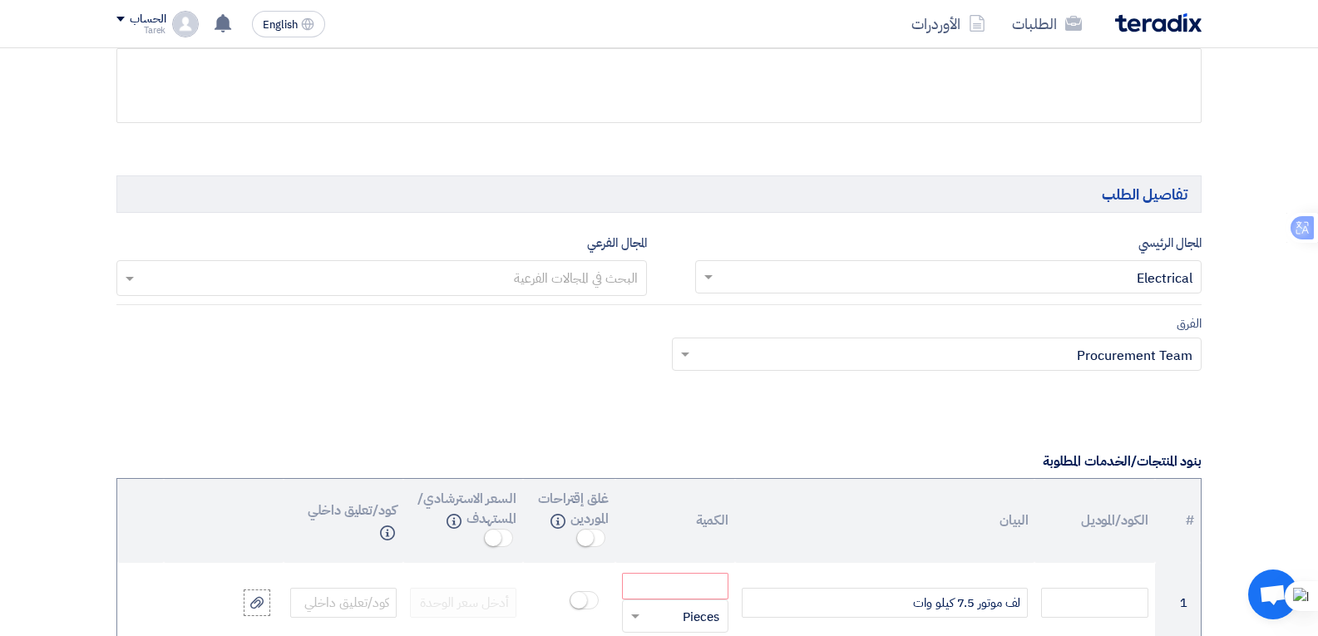
scroll to position [1081, 0]
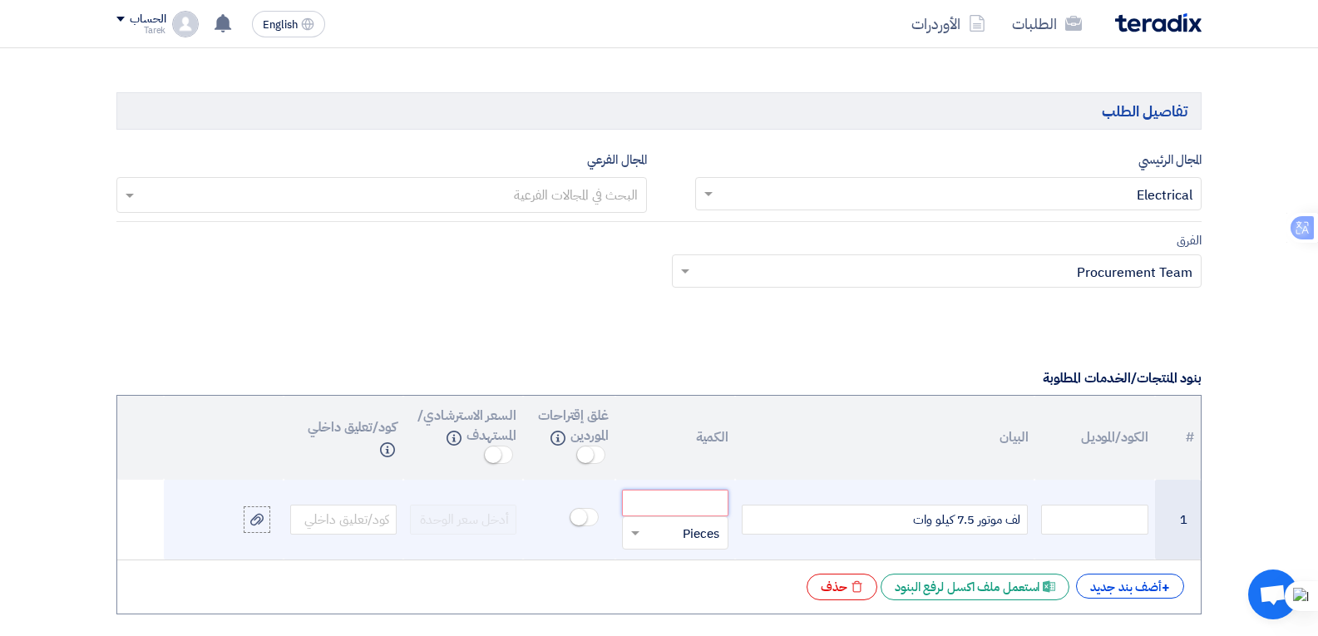
click at [649, 510] on input "number" at bounding box center [675, 503] width 106 height 27
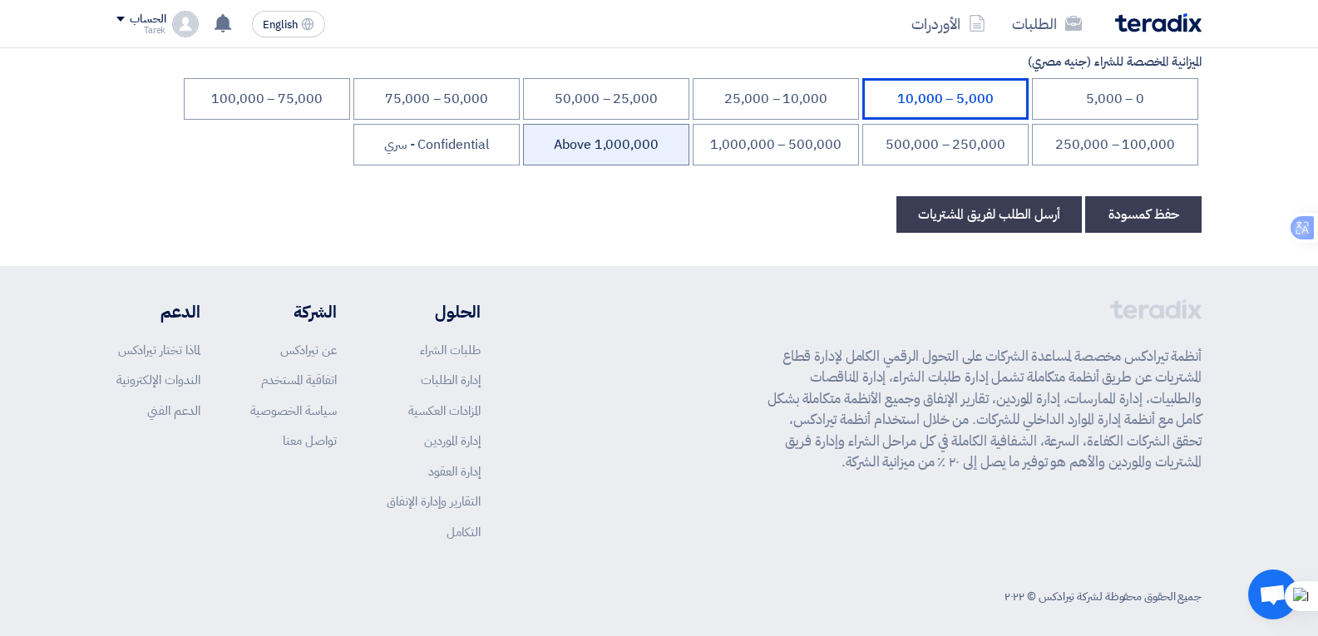
scroll to position [2669, 0]
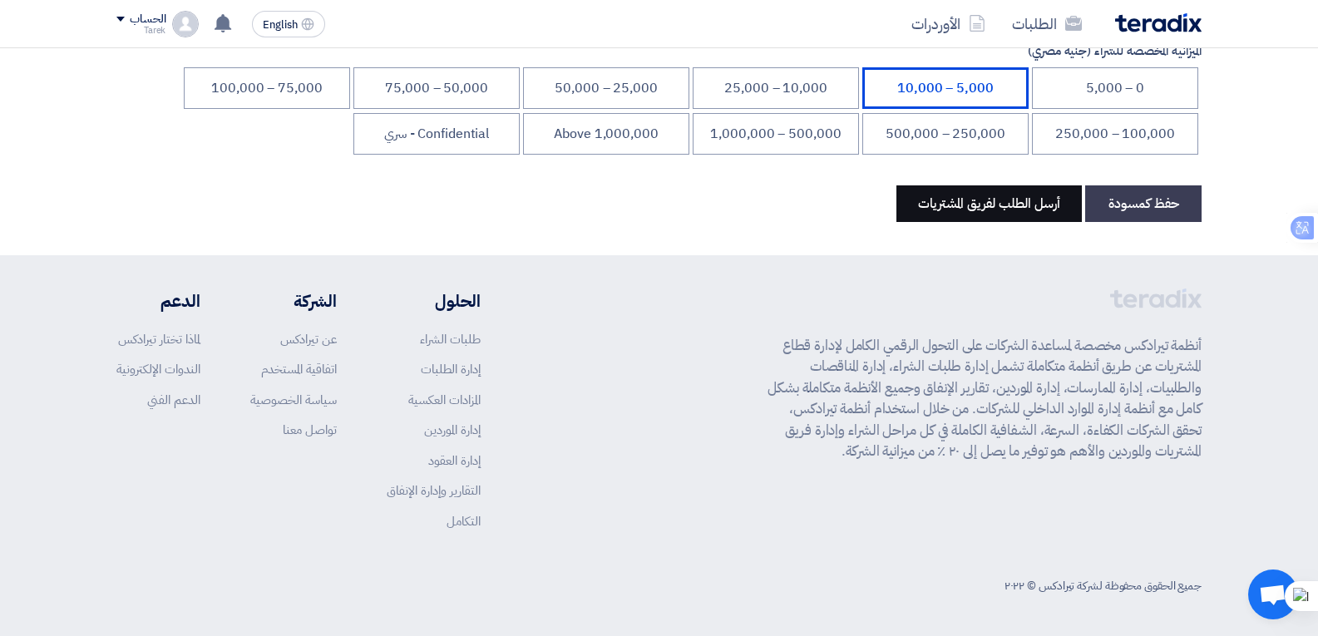
type input "1"
click at [1020, 207] on button "أرسل الطلب لفريق المشتريات" at bounding box center [988, 203] width 185 height 37
